Goal: Obtain resource: Obtain resource

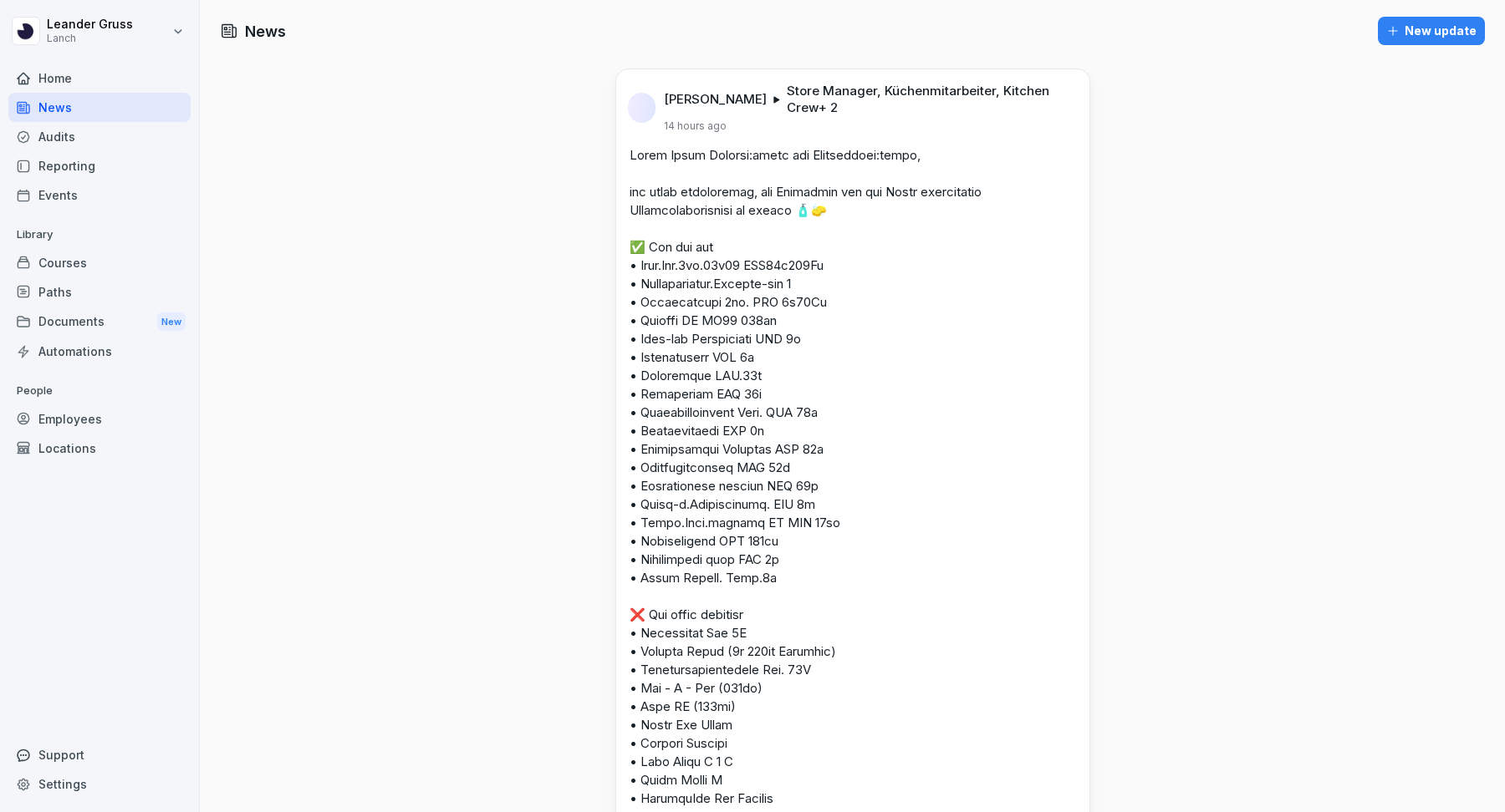
click at [111, 322] on div "Documents New" at bounding box center [99, 322] width 182 height 31
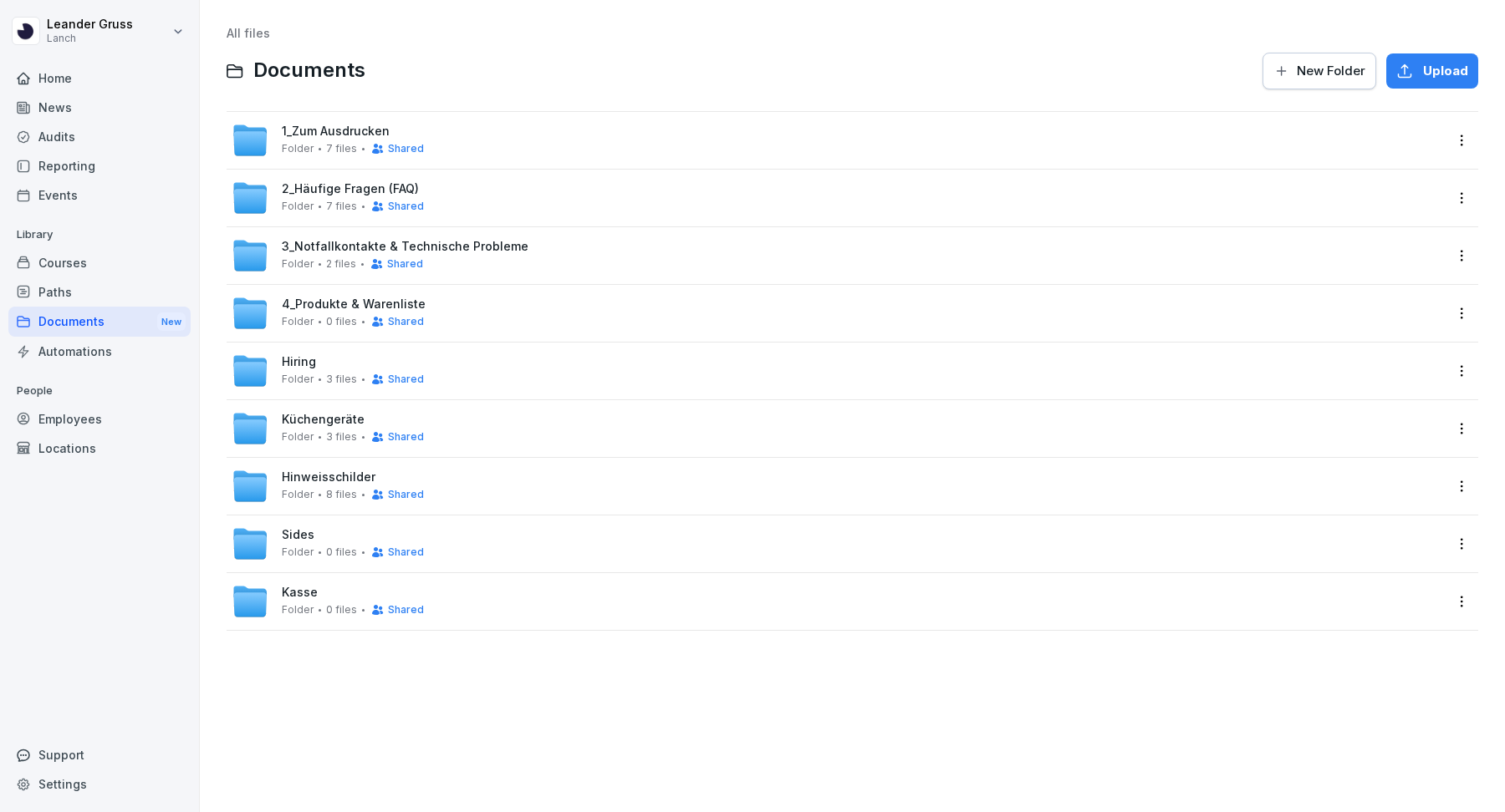
click at [366, 132] on span "1_Zum Ausdrucken" at bounding box center [336, 131] width 108 height 14
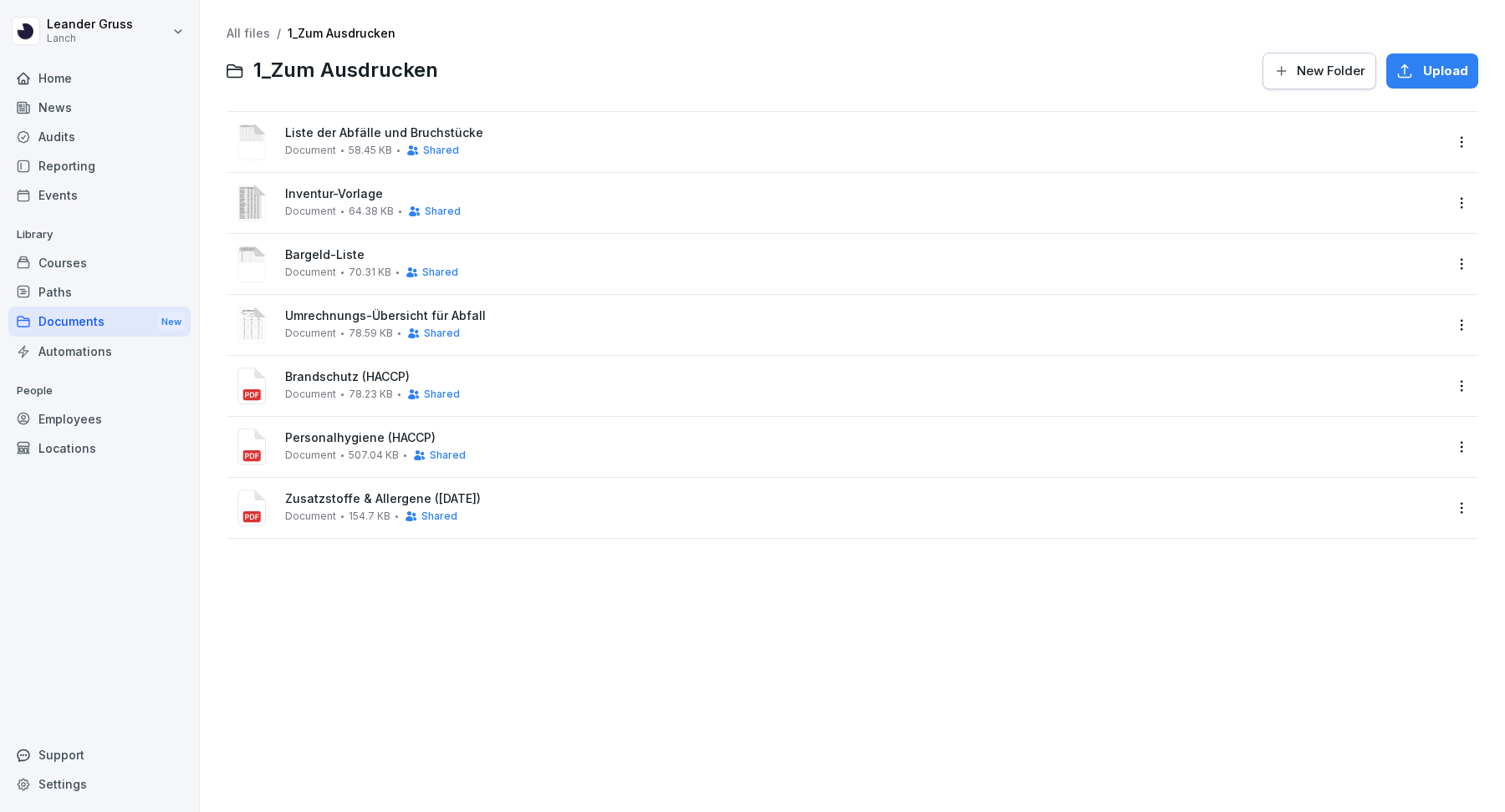
click at [349, 255] on span "Bargeld-Liste" at bounding box center [864, 255] width 1159 height 14
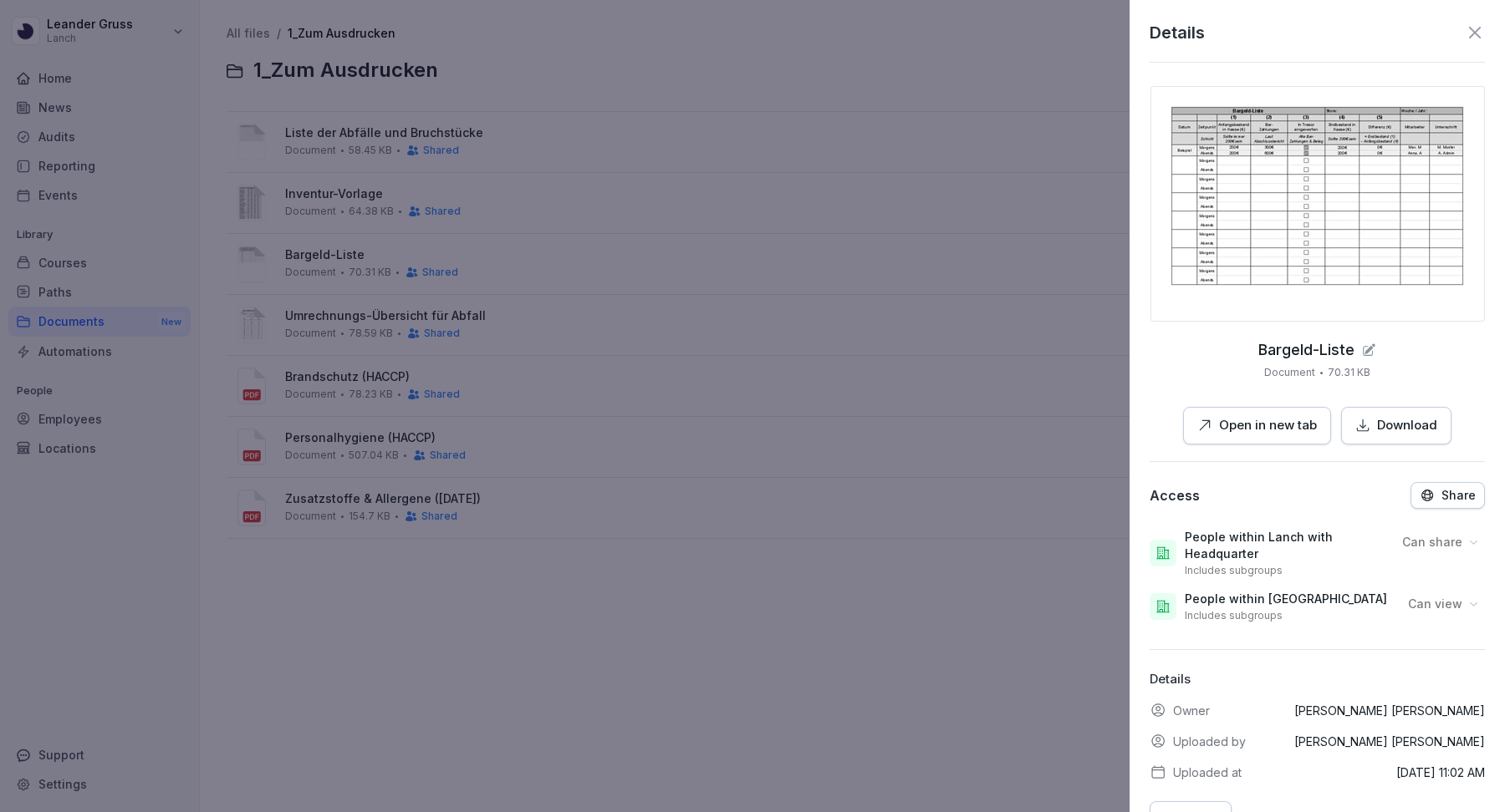
click at [1277, 432] on p "Open in new tab" at bounding box center [1268, 425] width 98 height 19
click at [808, 272] on div at bounding box center [752, 406] width 1505 height 812
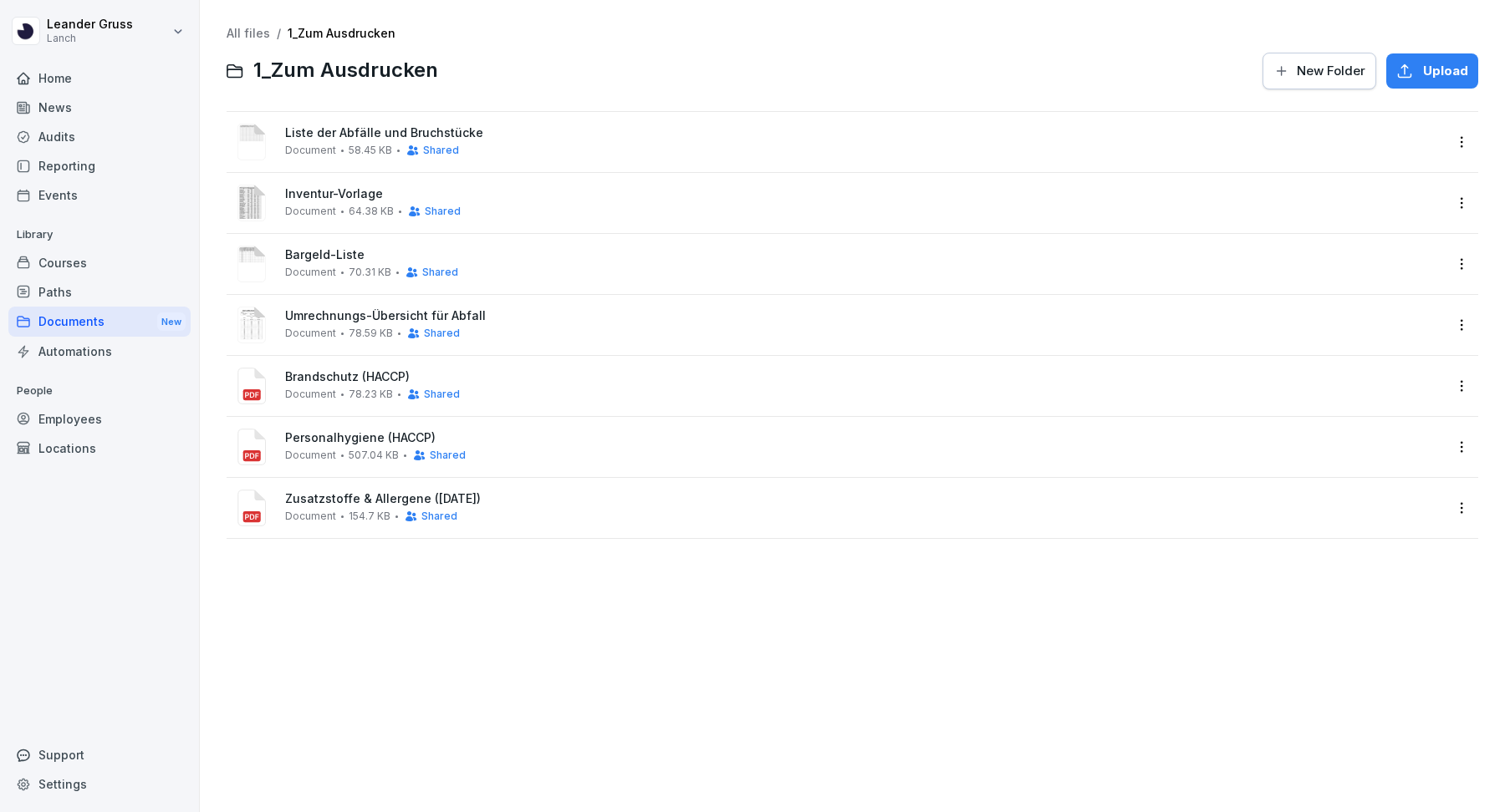
click at [361, 198] on span "Inventur-Vorlage" at bounding box center [864, 194] width 1159 height 14
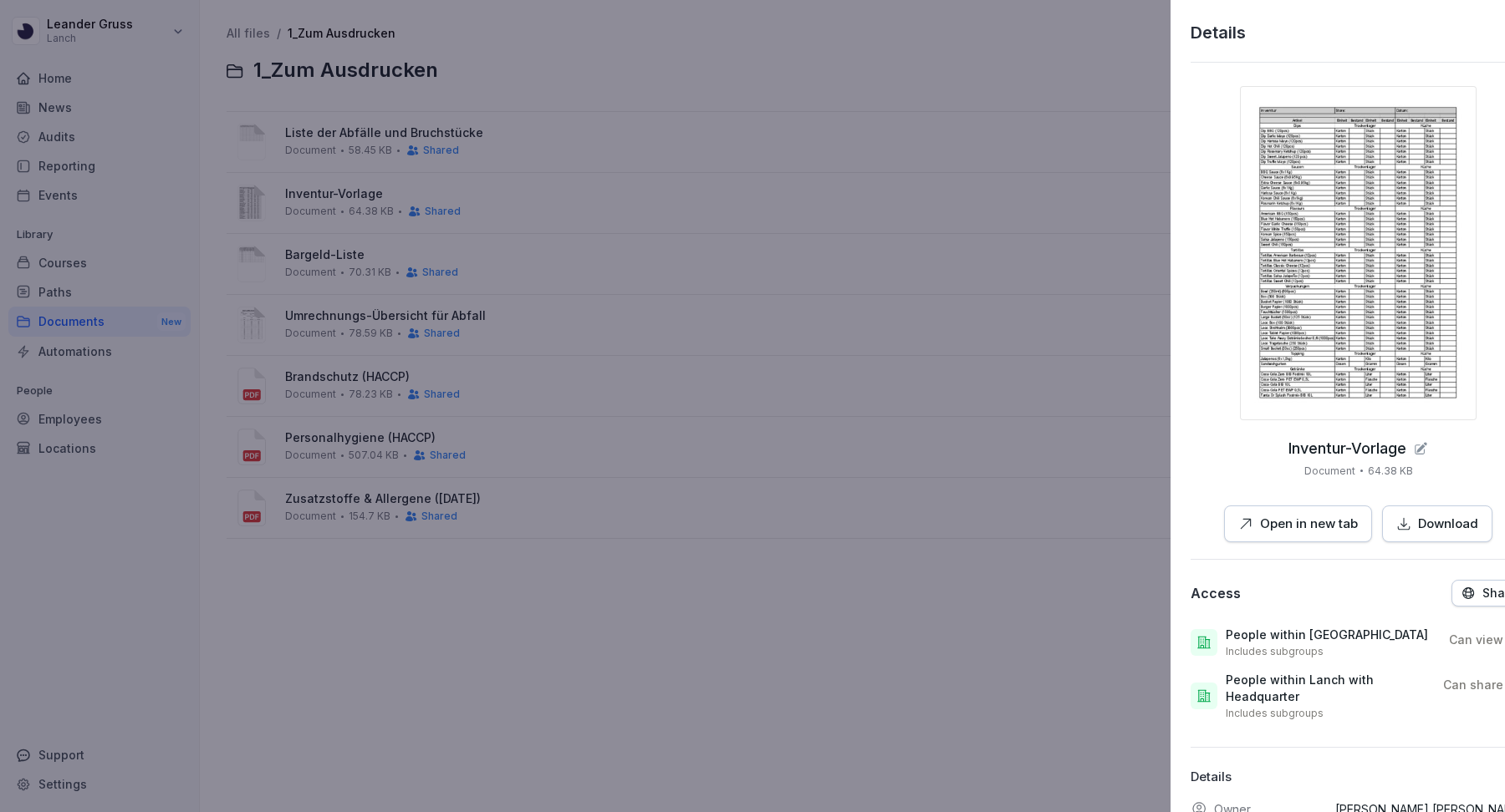
click at [555, 349] on div at bounding box center [752, 406] width 1505 height 812
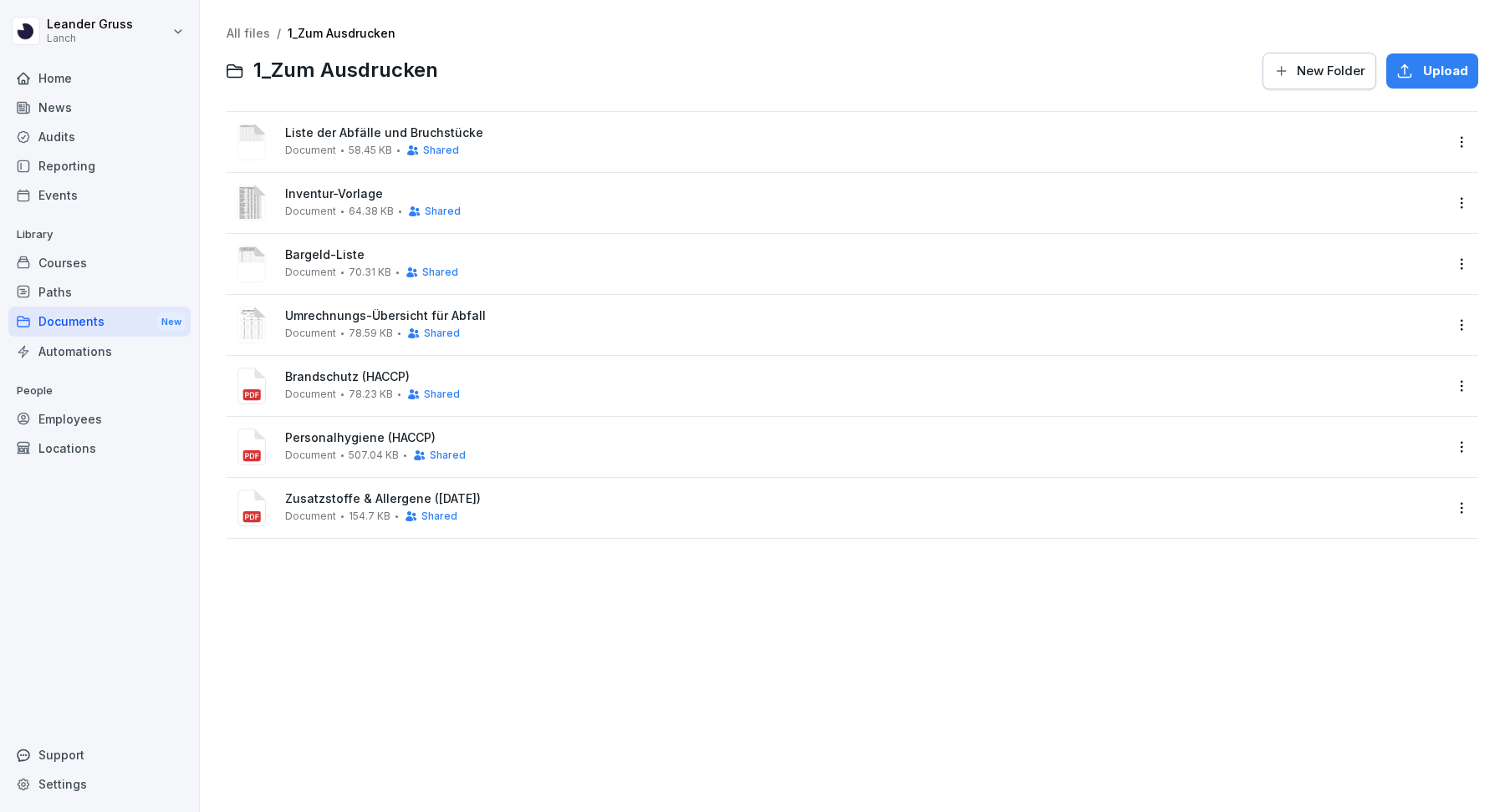
click at [323, 268] on span "Document" at bounding box center [310, 273] width 51 height 11
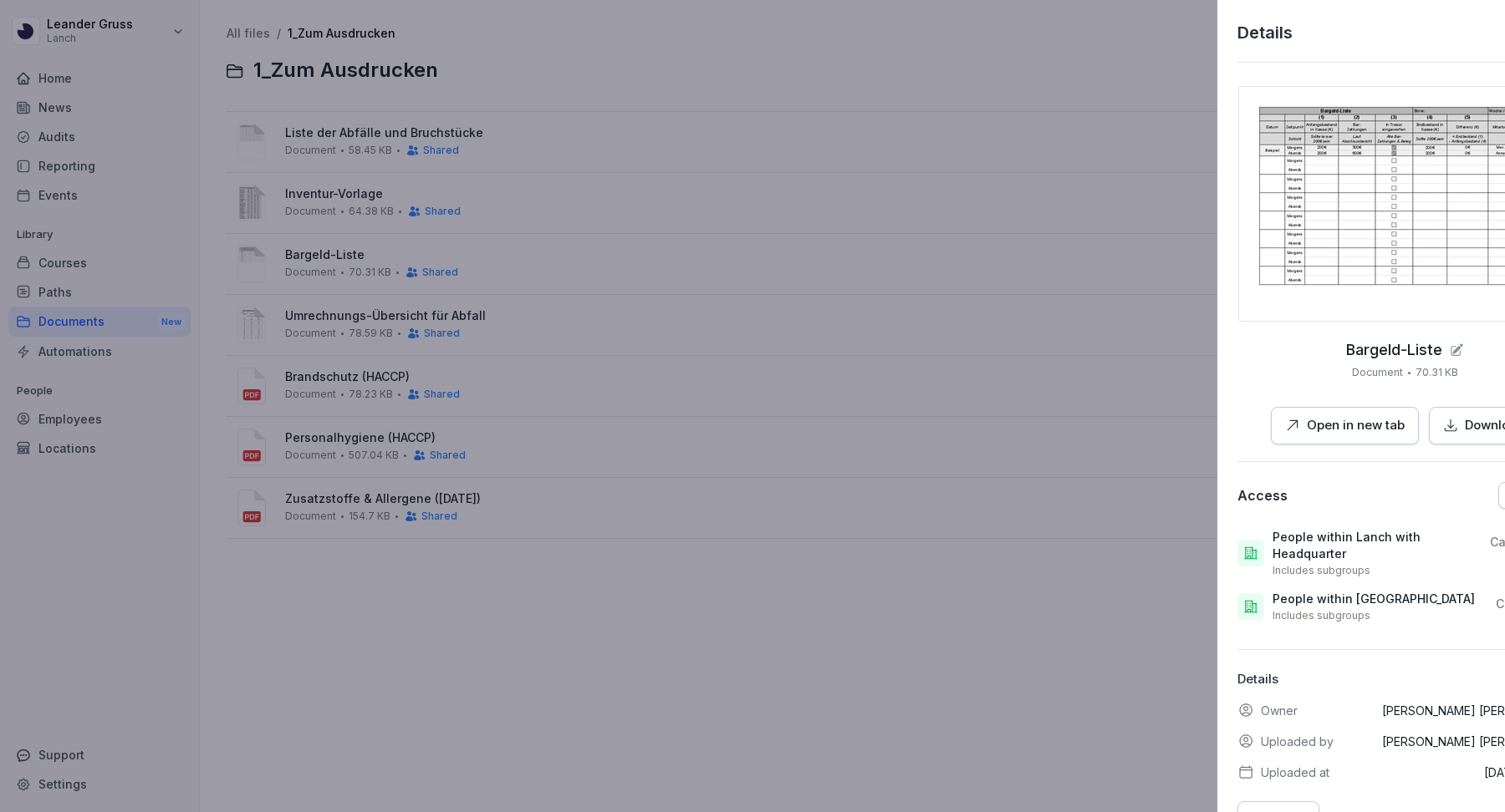
click at [646, 323] on div at bounding box center [752, 406] width 1505 height 812
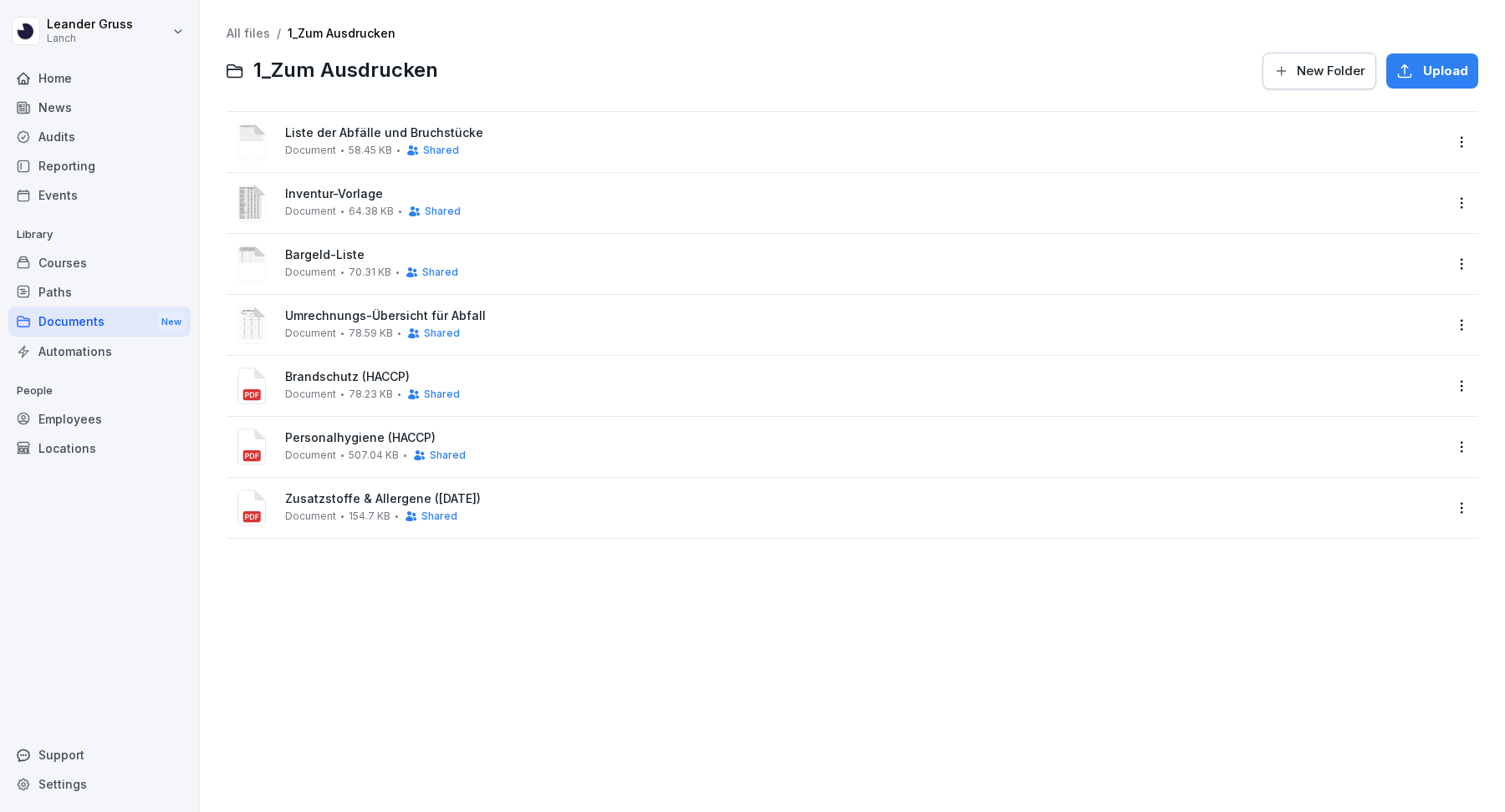
click at [326, 316] on span "Umrechnungs-Übersicht für Abfall" at bounding box center [864, 316] width 1159 height 14
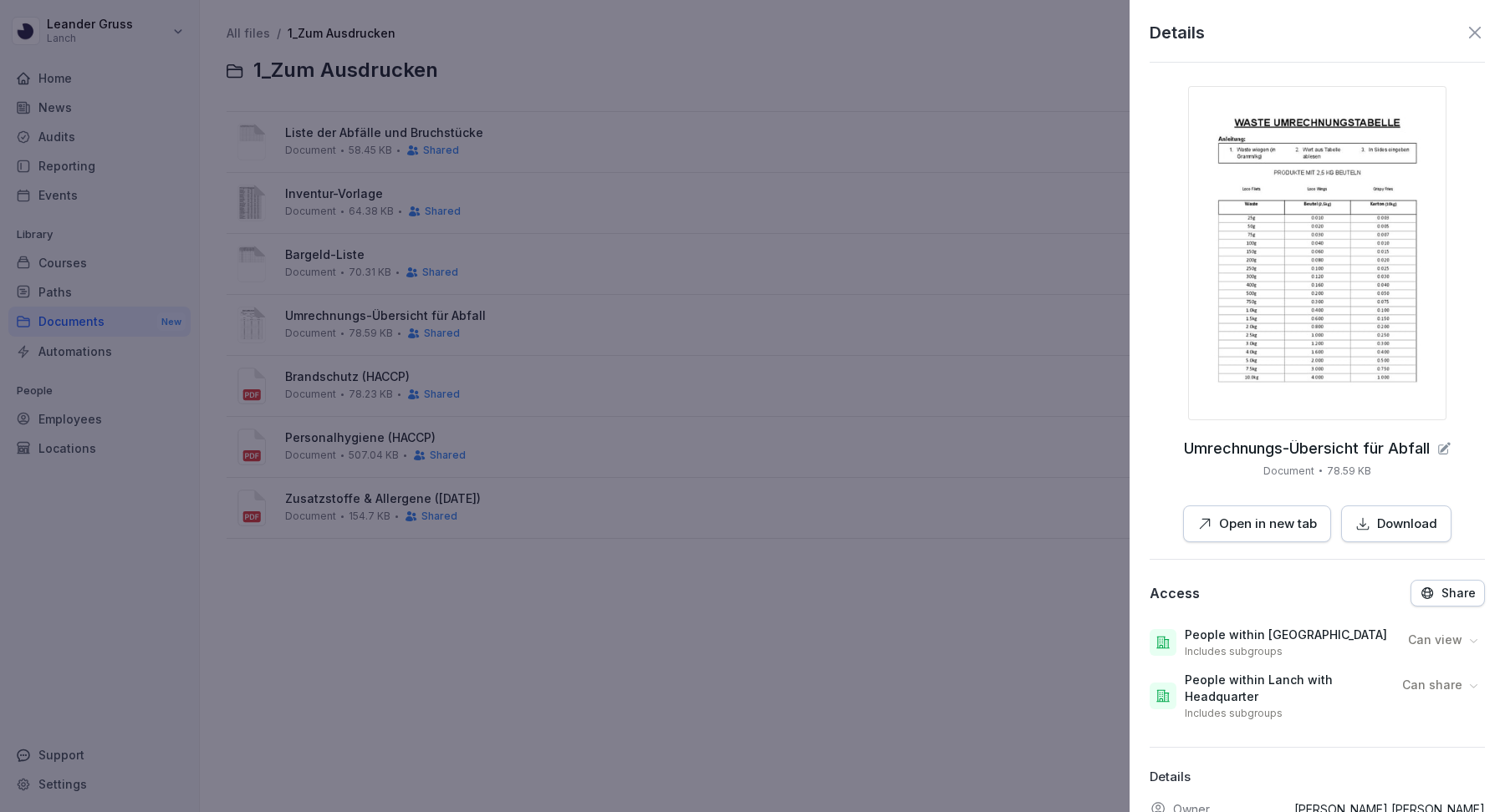
click at [1261, 530] on p "Open in new tab" at bounding box center [1268, 524] width 98 height 19
click at [825, 238] on div at bounding box center [752, 406] width 1505 height 812
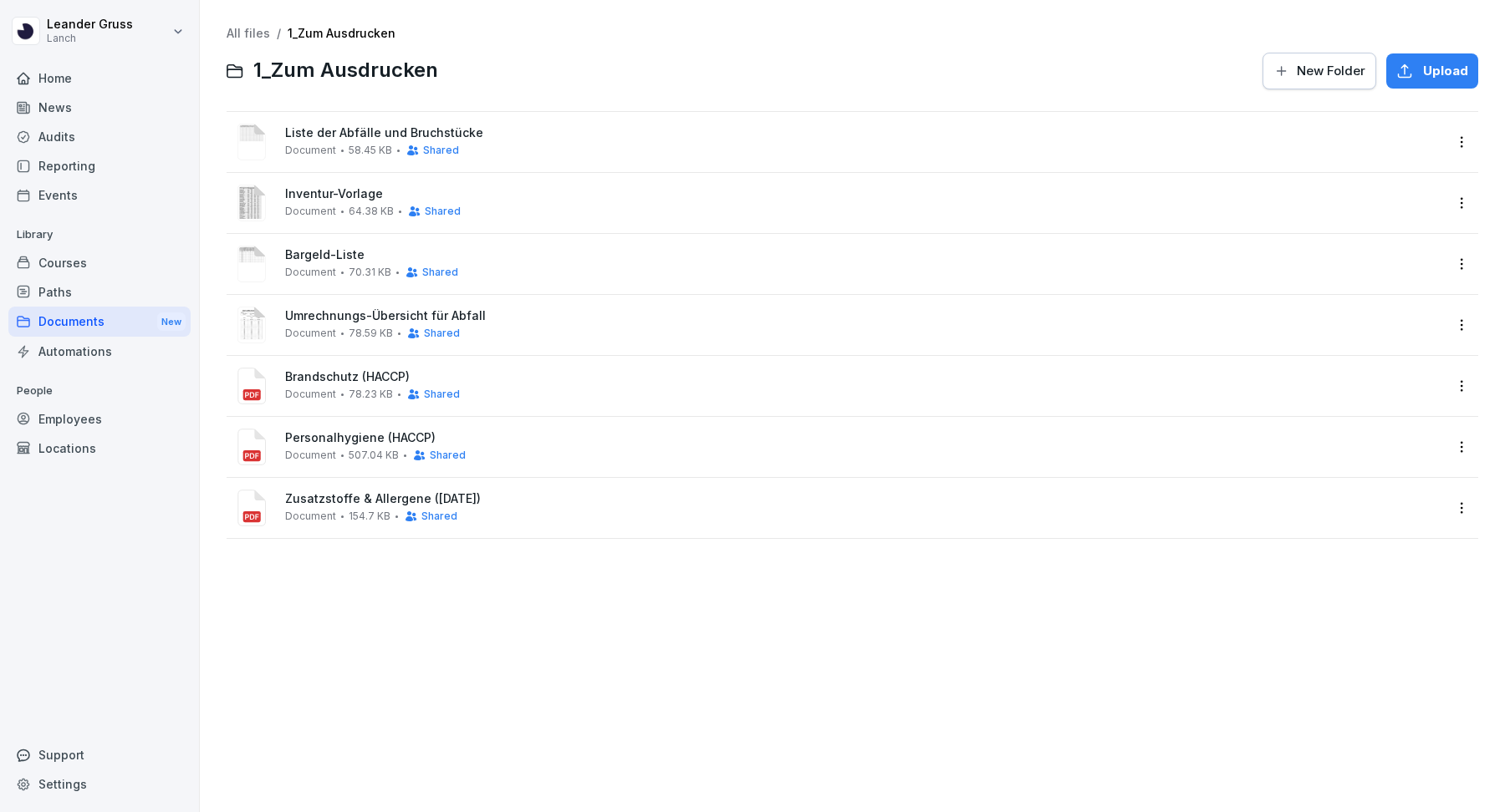
click at [543, 128] on span "Liste der Abfälle und Bruchstücke" at bounding box center [864, 133] width 1159 height 14
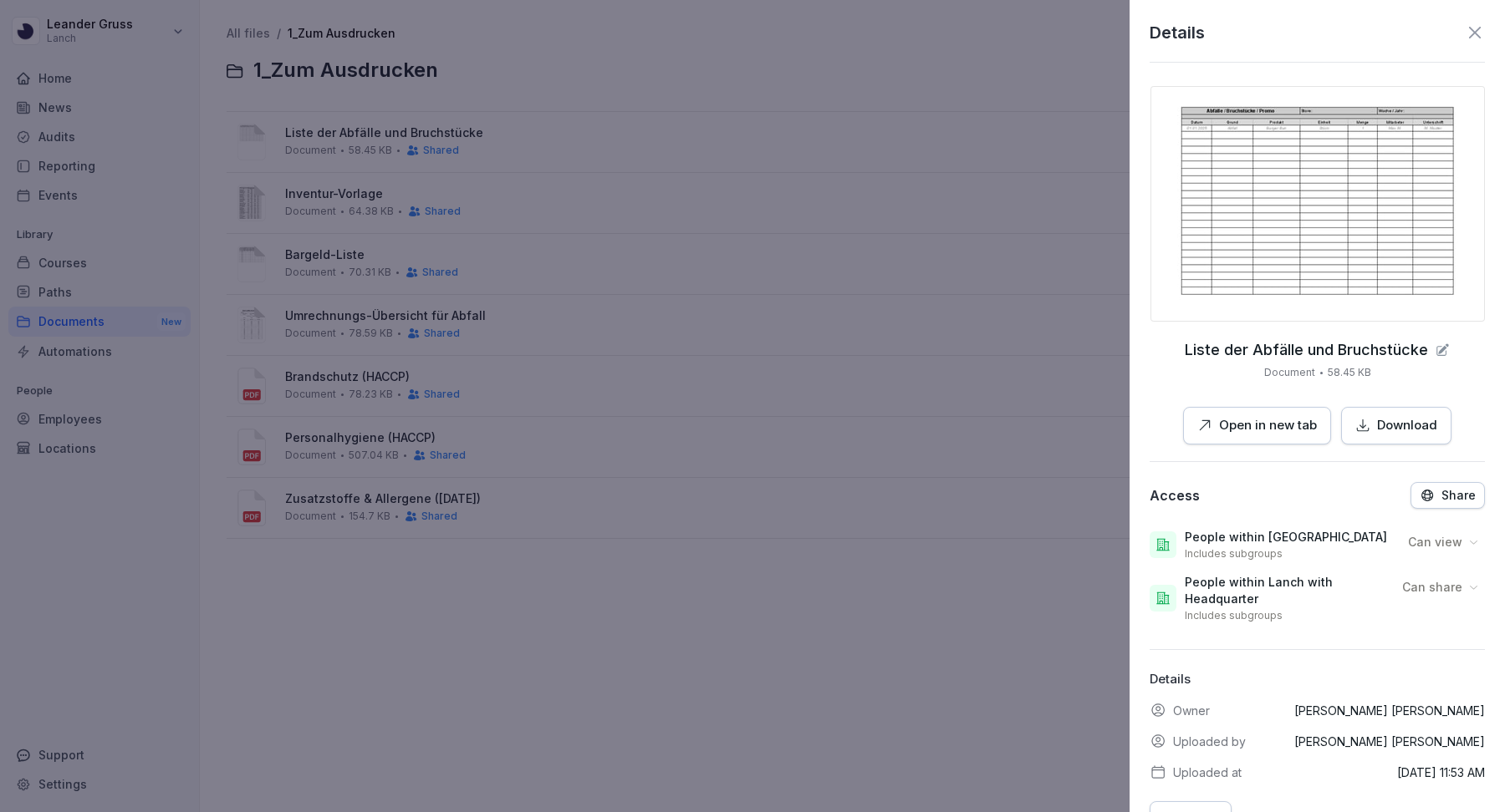
click at [1264, 425] on p "Open in new tab" at bounding box center [1268, 425] width 98 height 19
